Goal: Task Accomplishment & Management: Manage account settings

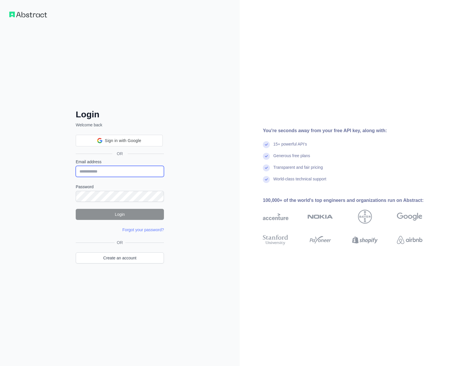
type input "**********"
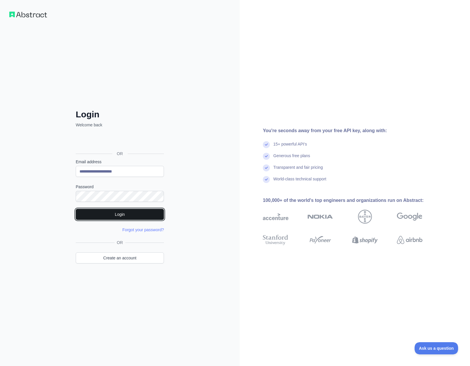
click at [135, 215] on button "Login" at bounding box center [120, 214] width 88 height 11
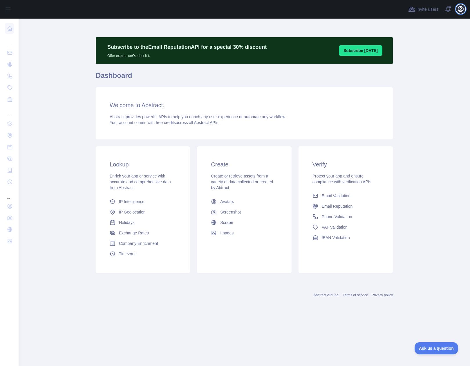
click at [460, 9] on icon "button" at bounding box center [460, 8] width 5 height 5
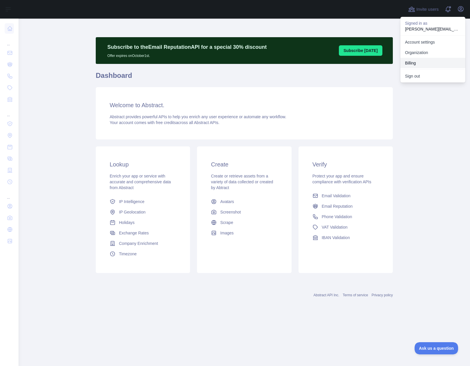
click at [409, 63] on button "Billing" at bounding box center [432, 63] width 65 height 10
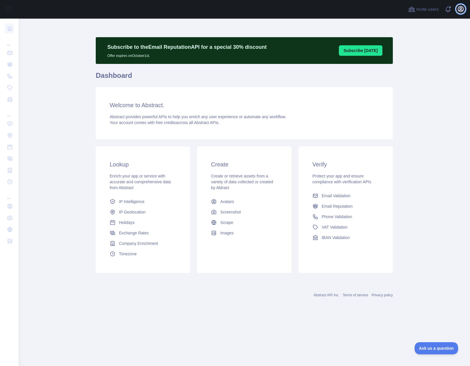
click at [460, 8] on icon "button" at bounding box center [460, 8] width 5 height 5
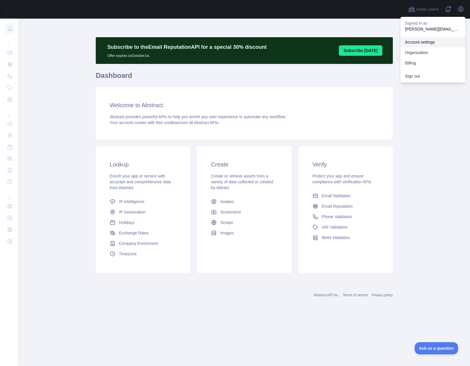
click at [432, 40] on link "Account settings" at bounding box center [432, 42] width 65 height 10
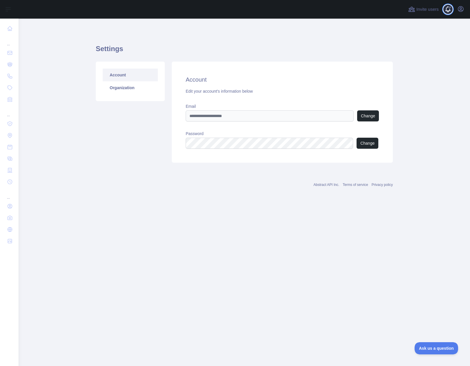
click at [448, 8] on span at bounding box center [451, 9] width 12 height 19
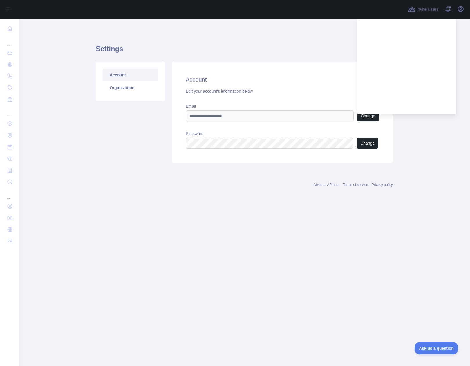
click at [289, 64] on div "Account Edit your account's information below Email Change Password Change" at bounding box center [282, 112] width 221 height 101
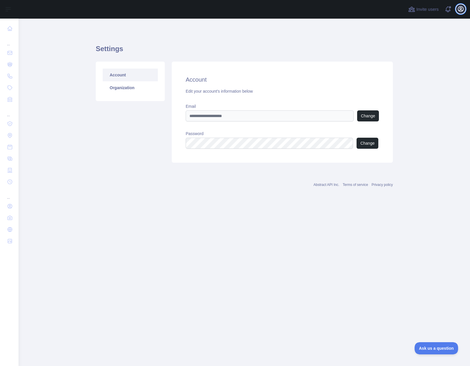
click at [463, 10] on icon "button" at bounding box center [460, 9] width 7 height 7
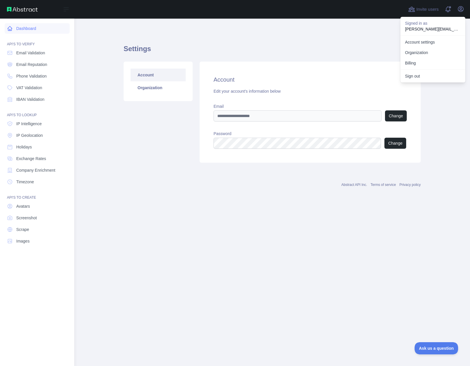
click at [14, 26] on link "Dashboard" at bounding box center [37, 28] width 65 height 10
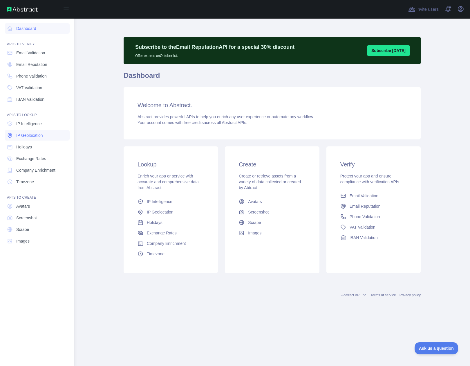
click at [26, 134] on span "IP Geolocation" at bounding box center [29, 135] width 27 height 6
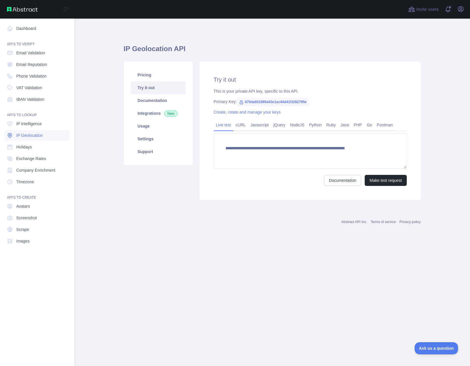
type textarea "**********"
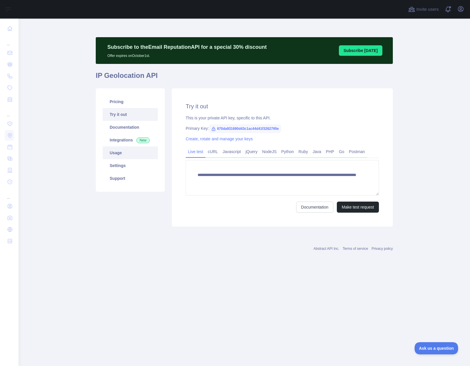
click at [124, 153] on link "Usage" at bounding box center [130, 152] width 55 height 13
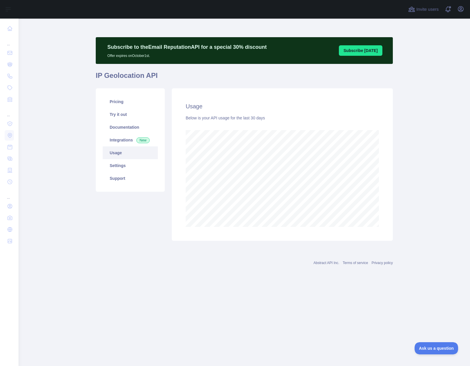
scroll to position [347, 451]
click at [119, 163] on link "Settings" at bounding box center [130, 165] width 55 height 13
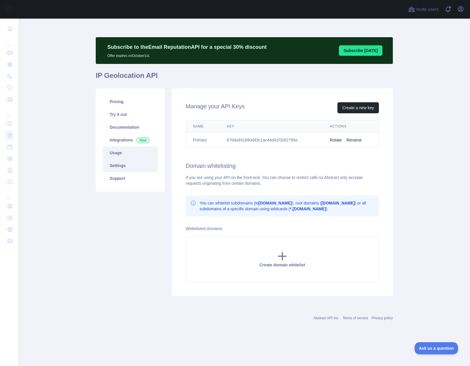
click at [130, 152] on link "Usage" at bounding box center [130, 152] width 55 height 13
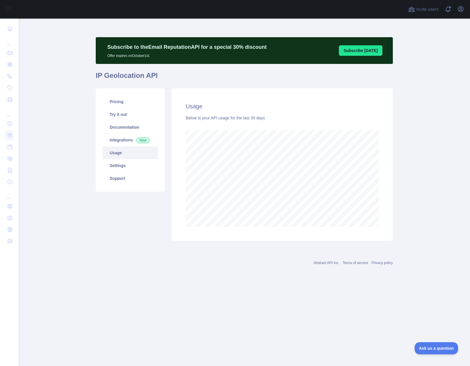
scroll to position [347, 451]
click at [128, 164] on link "Settings" at bounding box center [130, 165] width 55 height 13
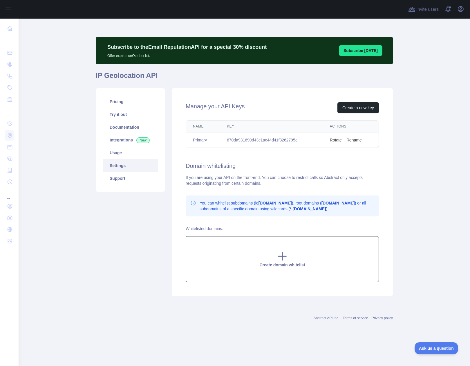
click at [280, 252] on icon at bounding box center [283, 256] width 12 height 12
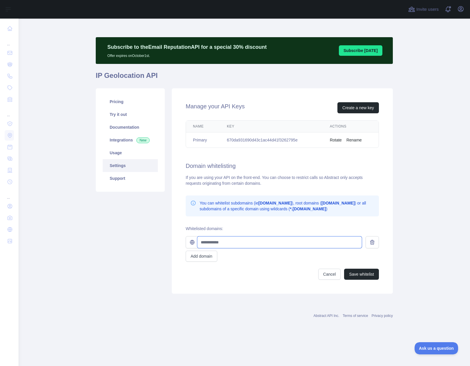
click at [243, 241] on input "text" at bounding box center [279, 242] width 165 height 12
type input "**********"
click at [356, 273] on button "Save whitelist" at bounding box center [361, 273] width 35 height 11
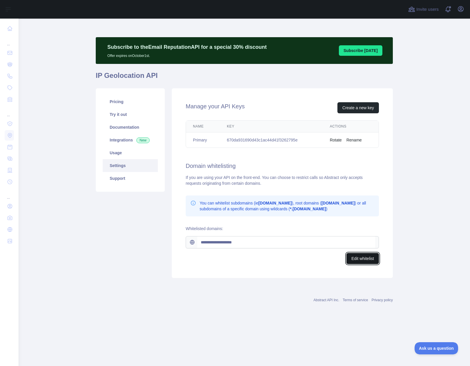
click at [346, 255] on button "Edit whitelist" at bounding box center [362, 258] width 32 height 11
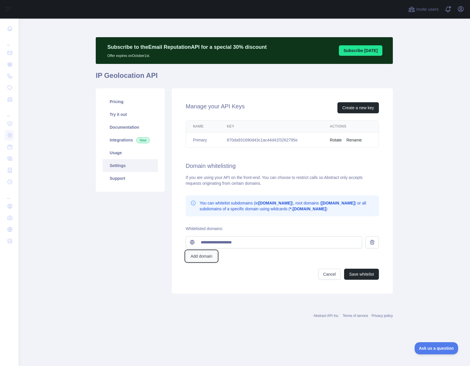
click at [206, 254] on button "Add domain" at bounding box center [202, 255] width 32 height 11
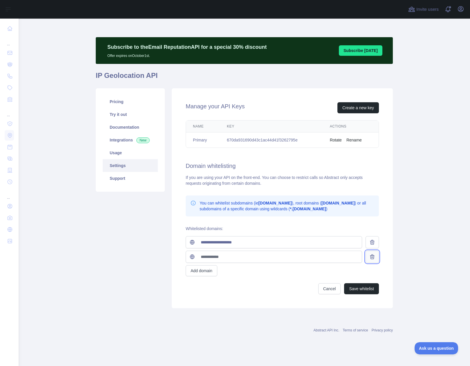
click at [375, 257] on icon at bounding box center [372, 257] width 6 height 6
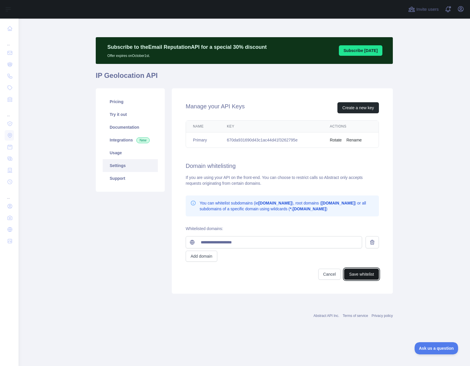
click at [365, 274] on button "Save whitelist" at bounding box center [361, 273] width 35 height 11
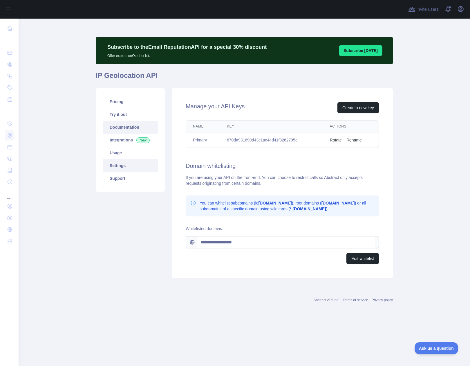
click at [126, 129] on link "Documentation" at bounding box center [130, 127] width 55 height 13
click at [120, 100] on link "Pricing" at bounding box center [130, 101] width 55 height 13
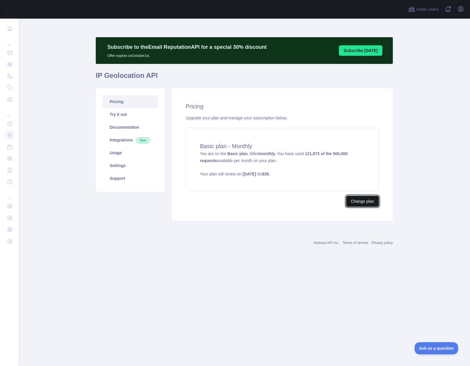
click at [350, 202] on button "Change plan" at bounding box center [362, 201] width 33 height 11
click at [125, 166] on link "Settings" at bounding box center [130, 165] width 55 height 13
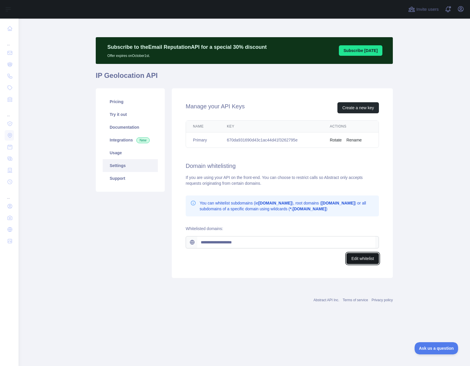
click at [357, 257] on button "Edit whitelist" at bounding box center [362, 258] width 32 height 11
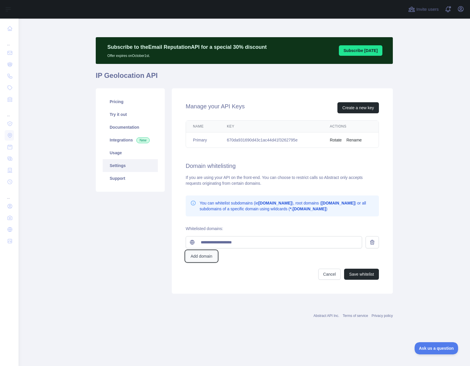
click at [202, 259] on button "Add domain" at bounding box center [202, 255] width 32 height 11
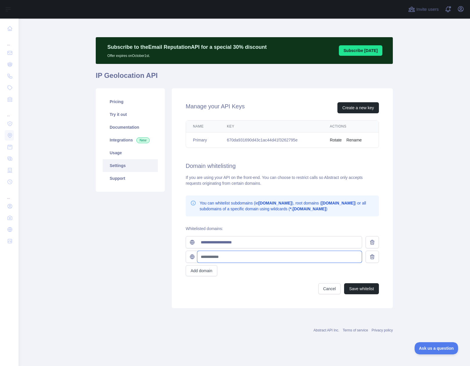
click at [220, 258] on input "text" at bounding box center [279, 257] width 165 height 12
type input "**********"
click at [365, 287] on button "Save whitelist" at bounding box center [361, 288] width 35 height 11
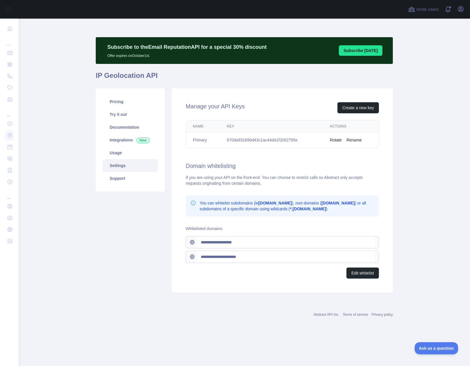
click at [376, 263] on div "**********" at bounding box center [282, 257] width 193 height 42
click at [364, 269] on button "Edit whitelist" at bounding box center [362, 272] width 32 height 11
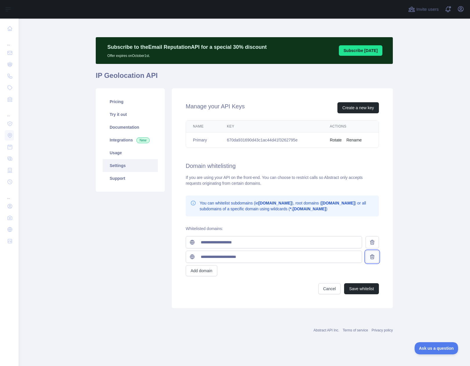
click at [375, 255] on button at bounding box center [372, 256] width 13 height 12
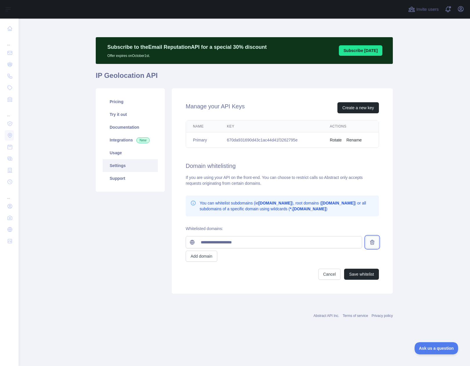
click at [373, 242] on icon at bounding box center [372, 242] width 4 height 4
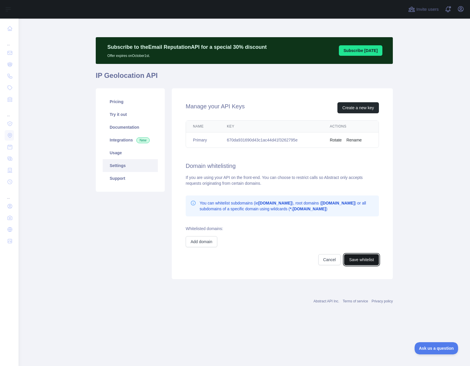
click at [360, 261] on button "Save whitelist" at bounding box center [361, 259] width 35 height 11
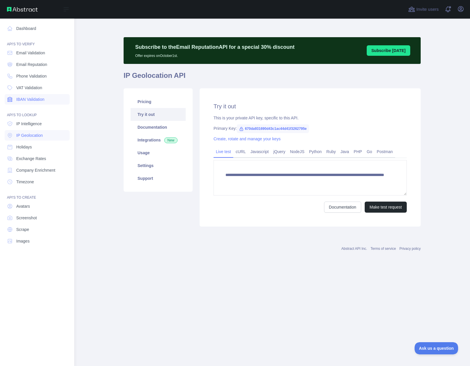
click at [44, 102] on span "IBAN Validation" at bounding box center [30, 99] width 28 height 6
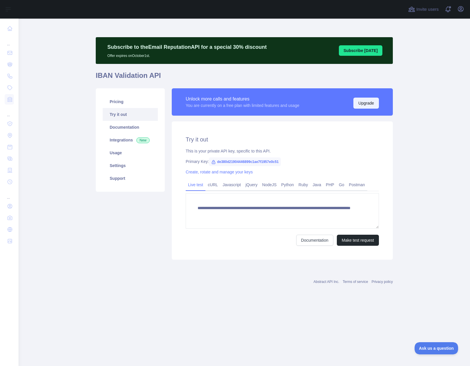
click at [371, 101] on button "Upgrade" at bounding box center [366, 102] width 26 height 11
